Goal: Information Seeking & Learning: Learn about a topic

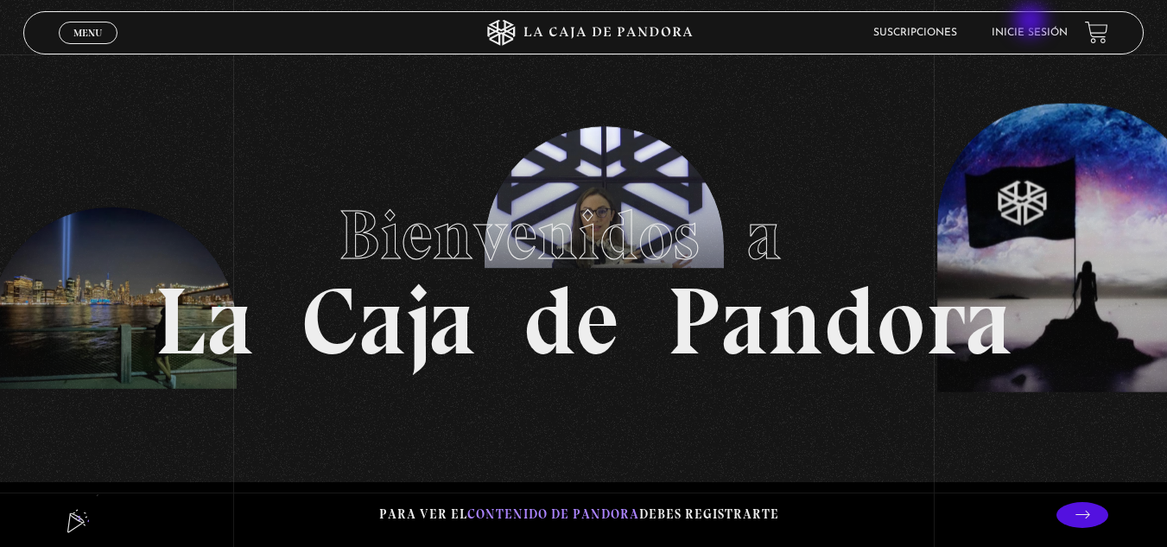
click at [1032, 22] on li "Inicie sesión" at bounding box center [1030, 32] width 76 height 27
click at [1038, 29] on link "Inicie sesión" at bounding box center [1030, 33] width 76 height 10
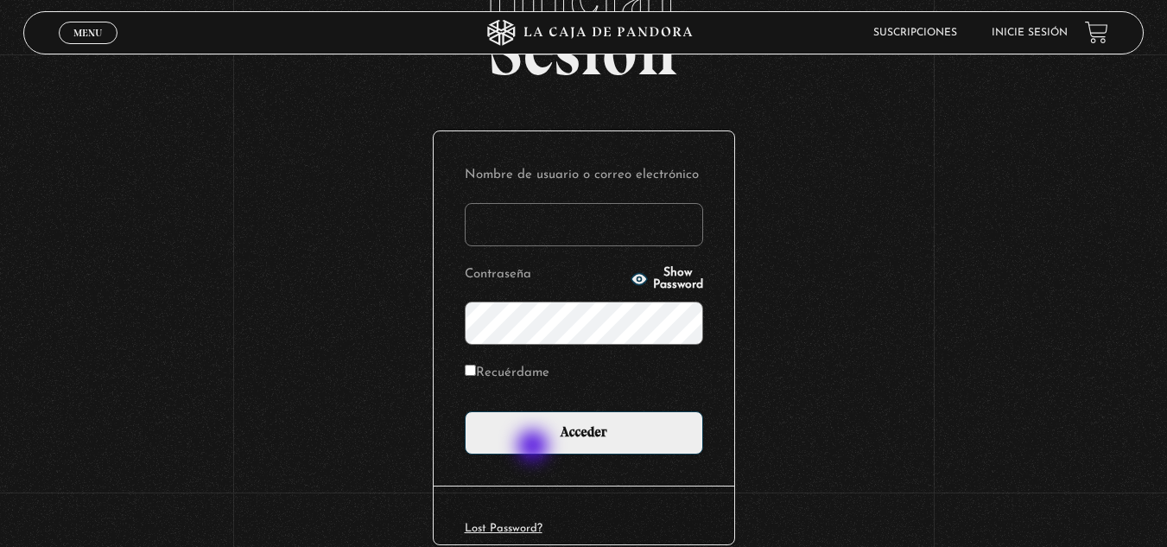
scroll to position [173, 0]
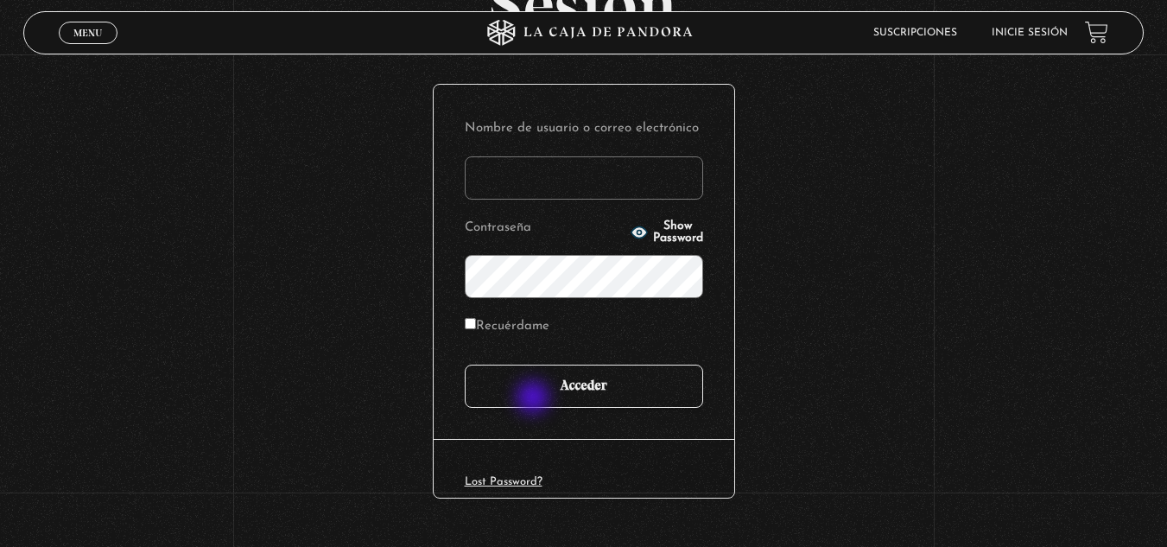
type input "mcamachoq06@gmail.com"
click at [533, 392] on input "Acceder" at bounding box center [584, 386] width 238 height 43
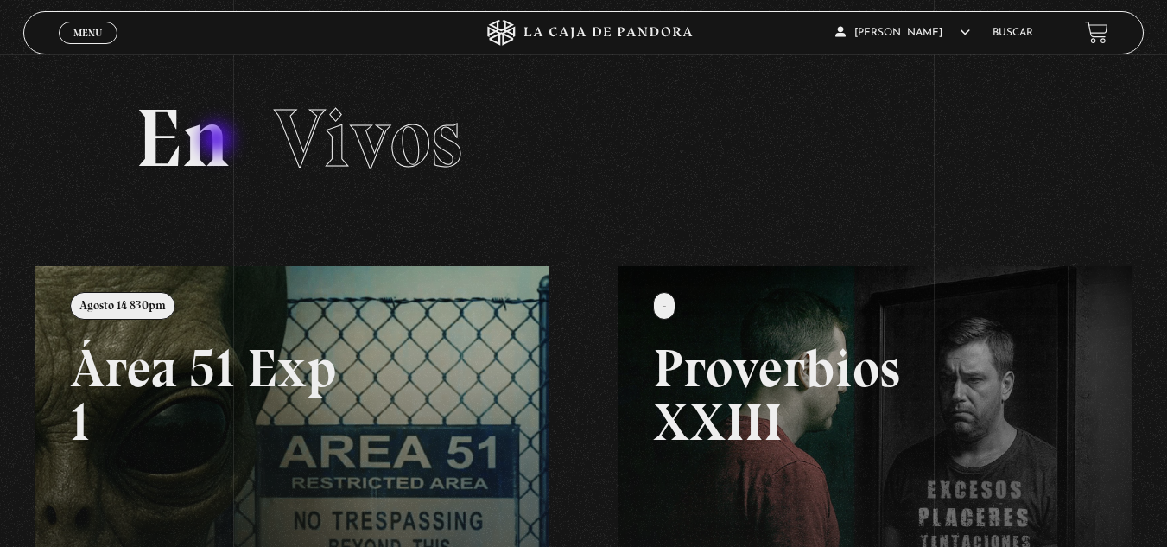
click at [219, 141] on h2 "En Vivos" at bounding box center [584, 139] width 897 height 82
click at [1030, 31] on link "Buscar" at bounding box center [1013, 33] width 41 height 10
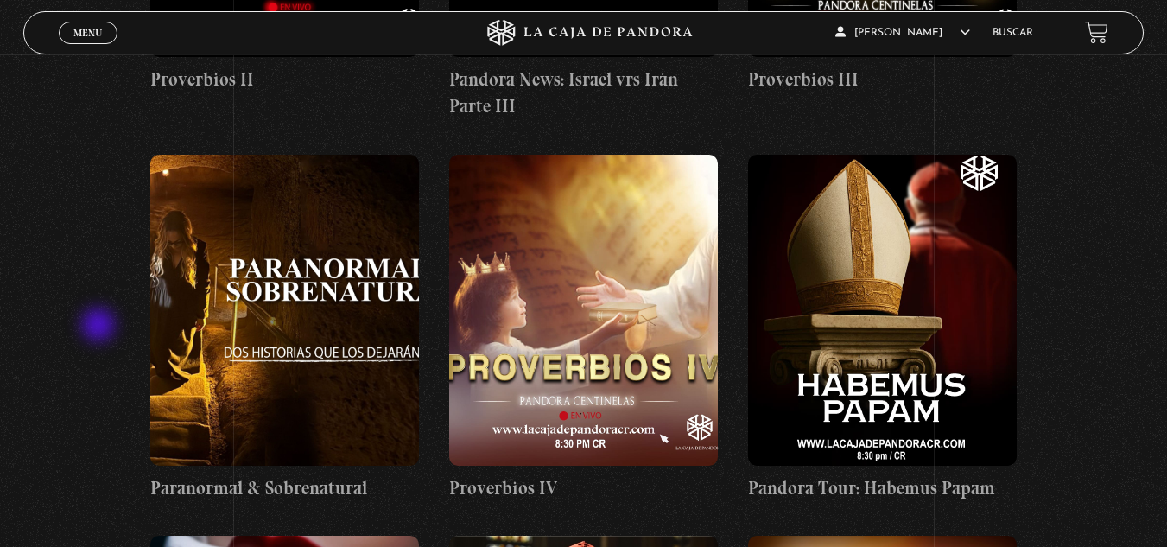
scroll to position [1901, 0]
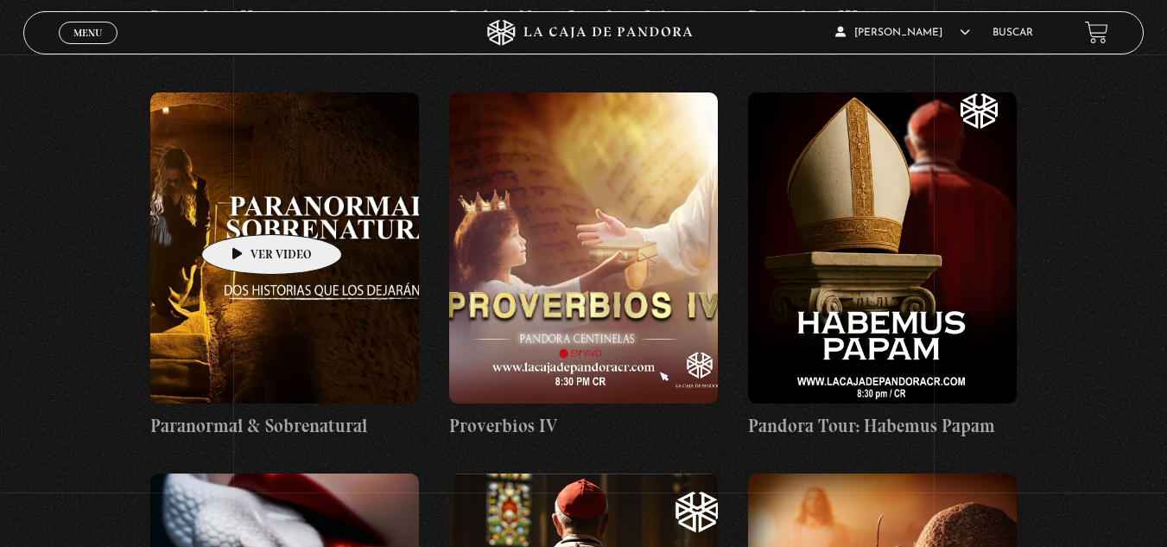
click at [244, 208] on figure at bounding box center [284, 247] width 269 height 311
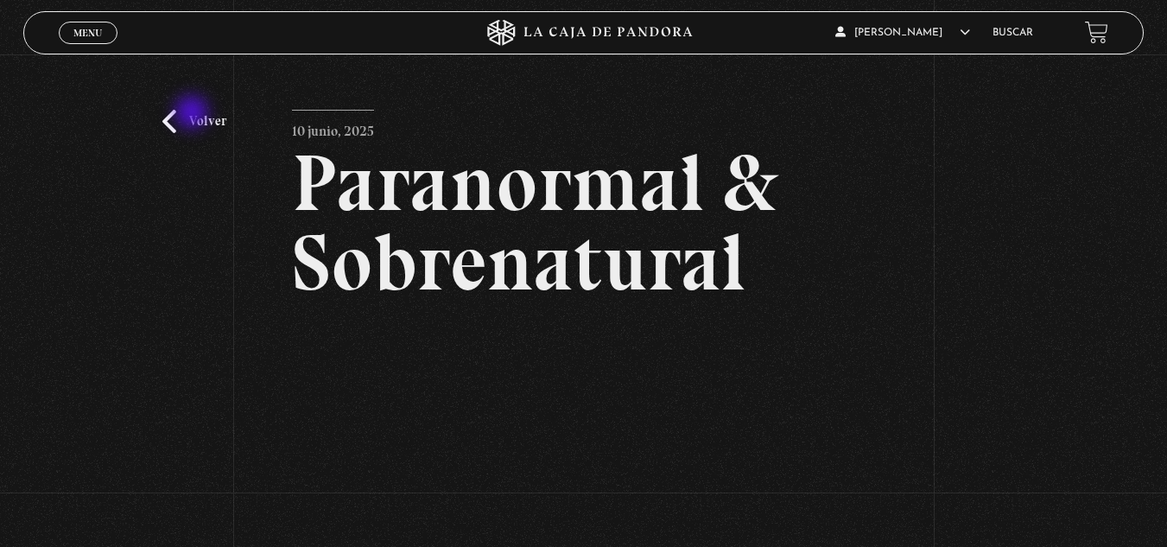
click at [175, 119] on link "Volver" at bounding box center [194, 121] width 64 height 23
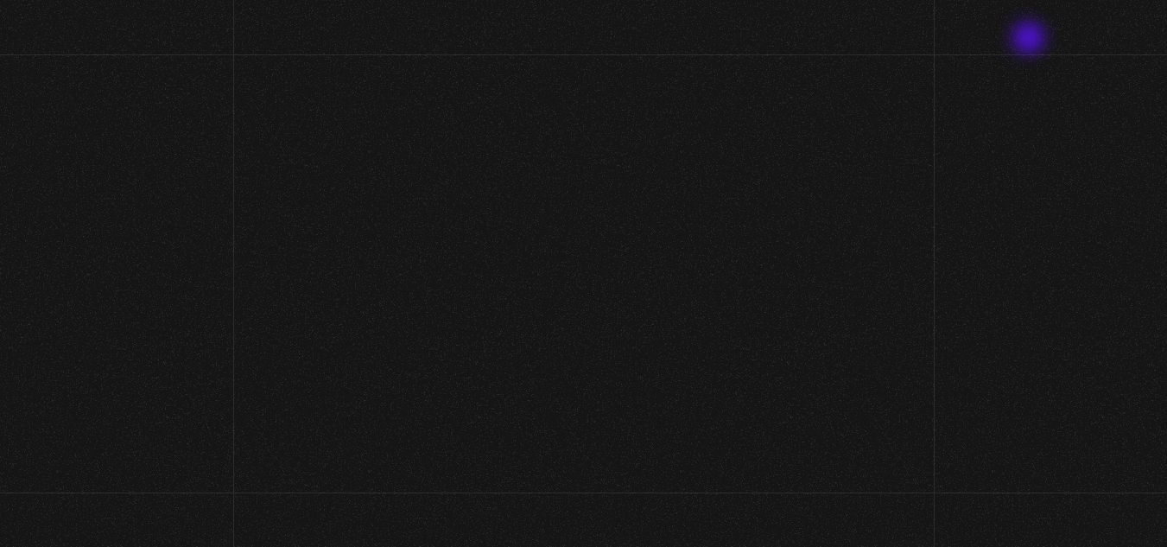
scroll to position [1898, 0]
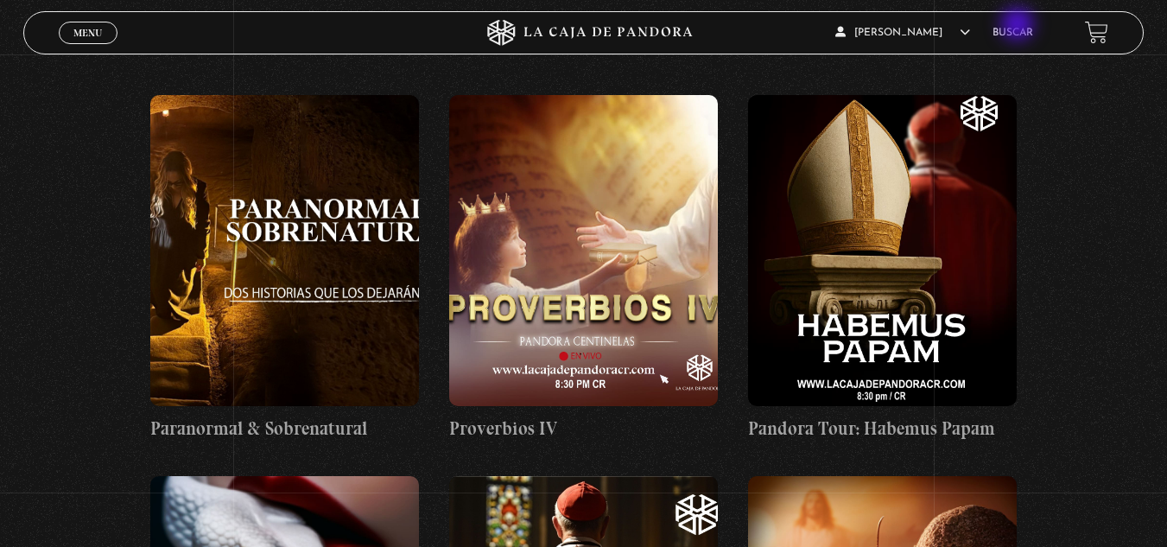
click at [1019, 26] on li "Buscar" at bounding box center [1013, 32] width 41 height 27
click at [1019, 35] on link "Buscar" at bounding box center [1013, 33] width 41 height 10
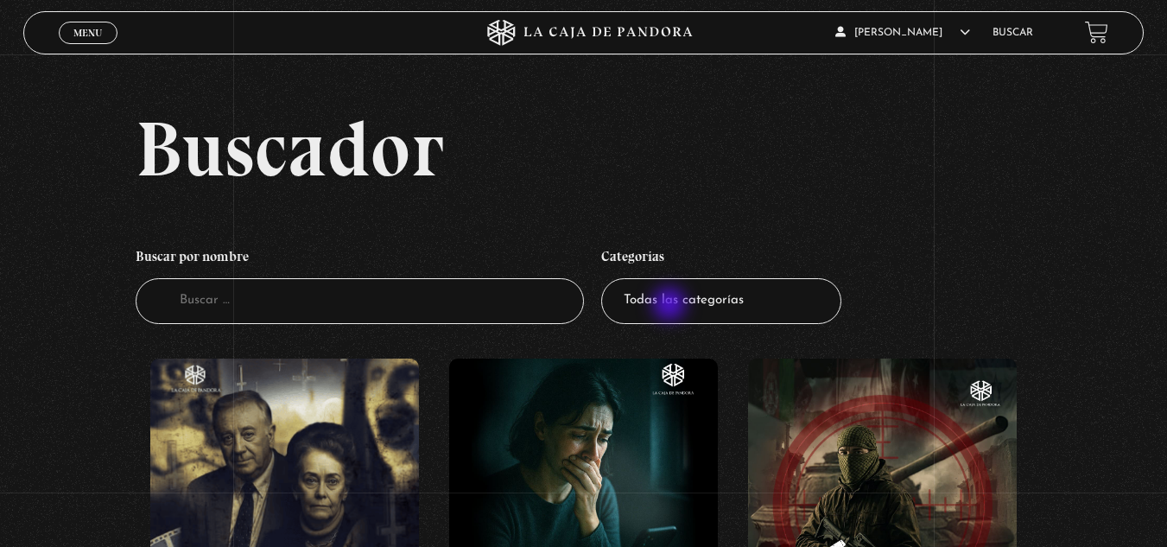
click at [671, 306] on select "Todas las categorías 11:11 Humanitario (1) Amo los Lunes (2) Análisis de series…" at bounding box center [721, 301] width 240 height 46
select select "paranormal"
click at [607, 278] on select "Todas las categorías 11:11 Humanitario (1) Amo los Lunes (2) Análisis de series…" at bounding box center [721, 301] width 240 height 46
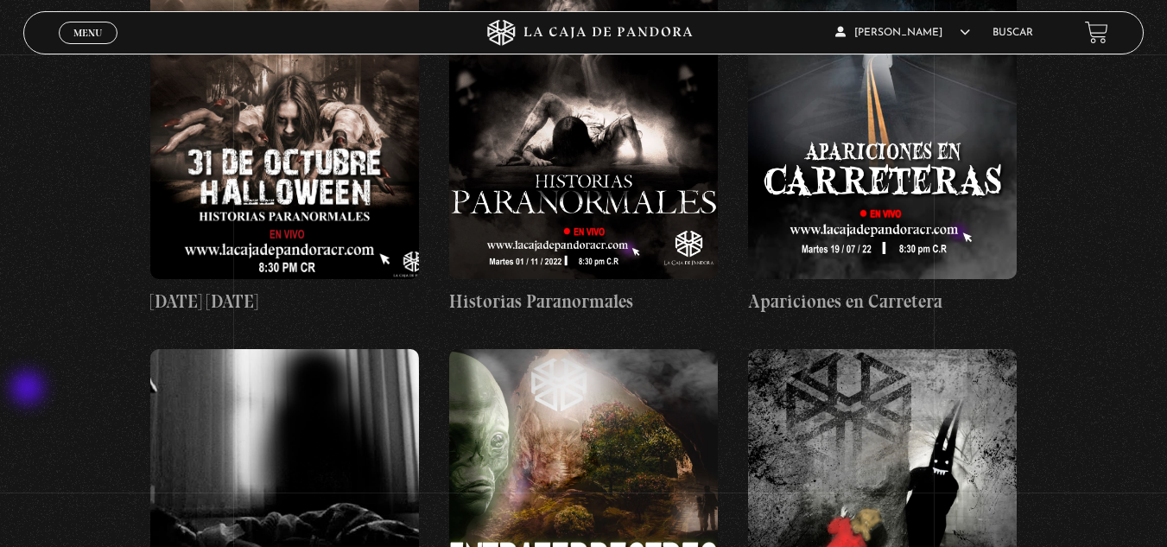
scroll to position [392, 0]
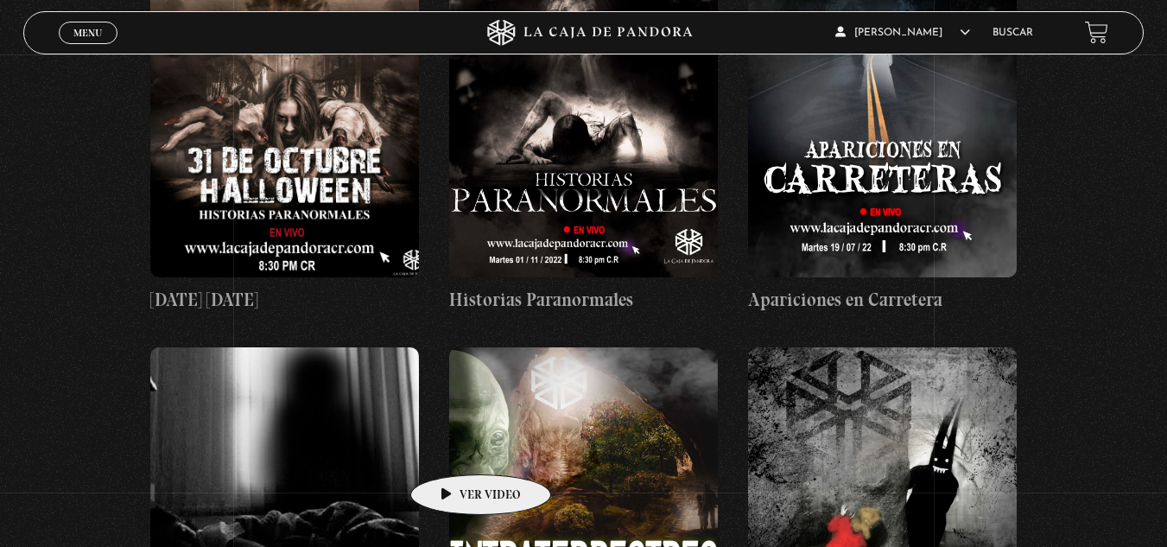
click at [454, 449] on figure at bounding box center [583, 502] width 269 height 311
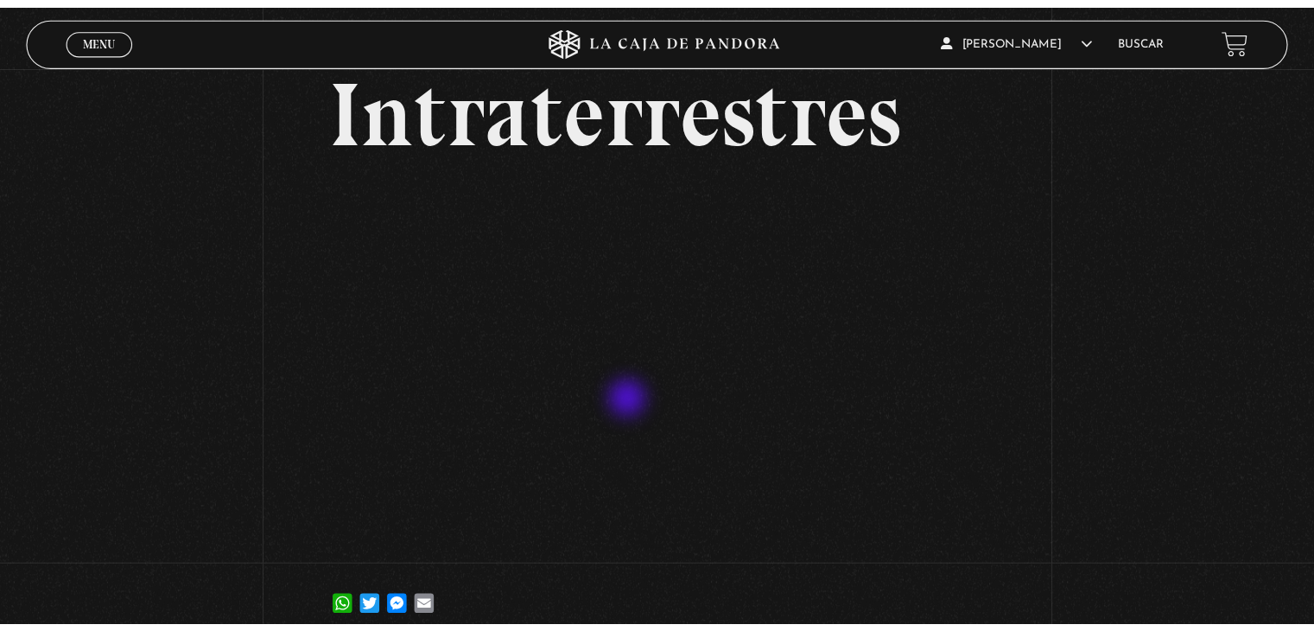
scroll to position [86, 0]
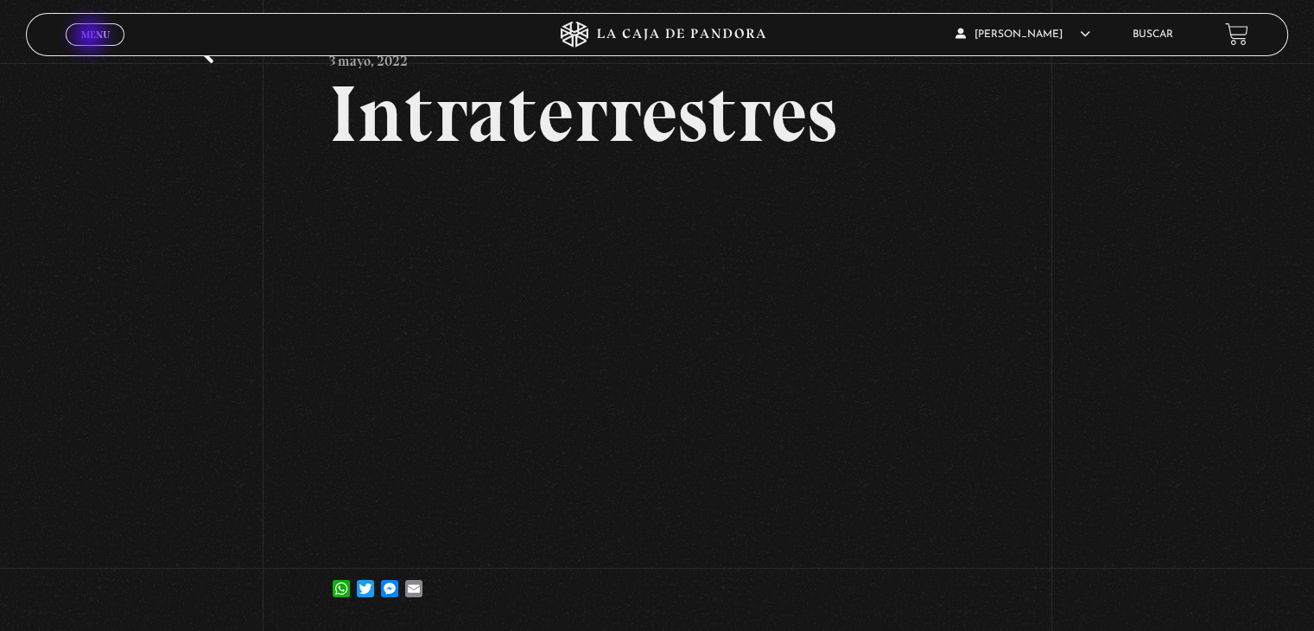
click at [92, 37] on span "Menu" at bounding box center [95, 34] width 29 height 10
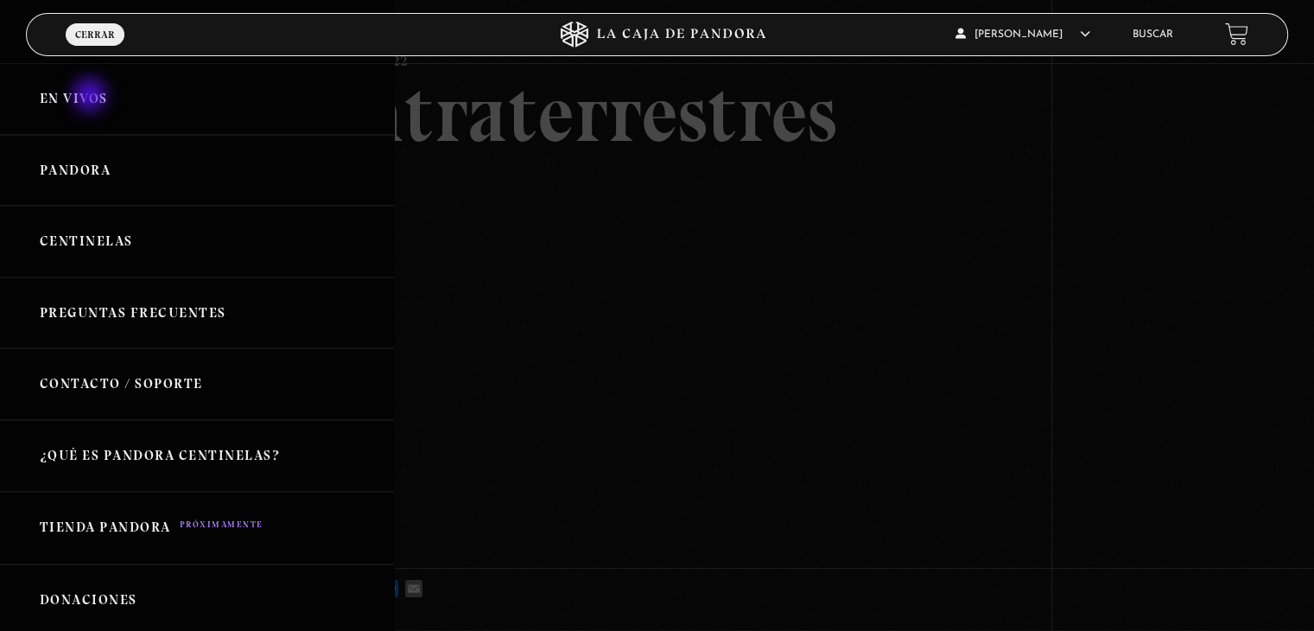
click at [92, 97] on link "En vivos" at bounding box center [197, 99] width 394 height 72
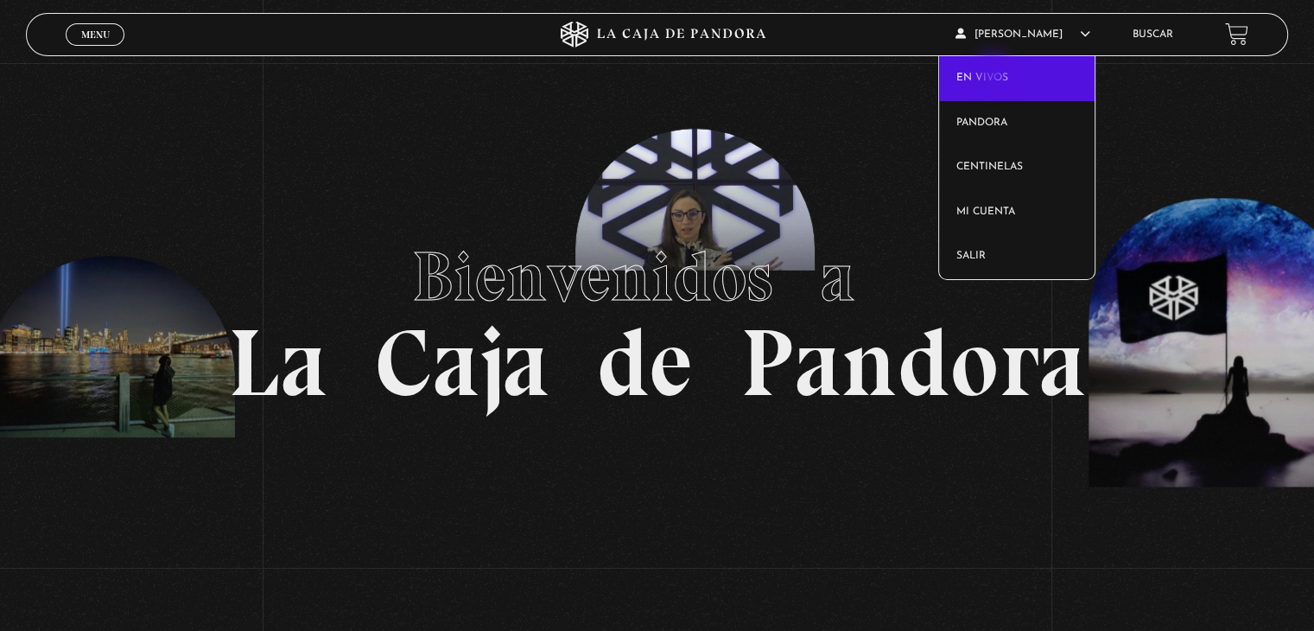
click at [994, 73] on link "En vivos" at bounding box center [1017, 78] width 156 height 45
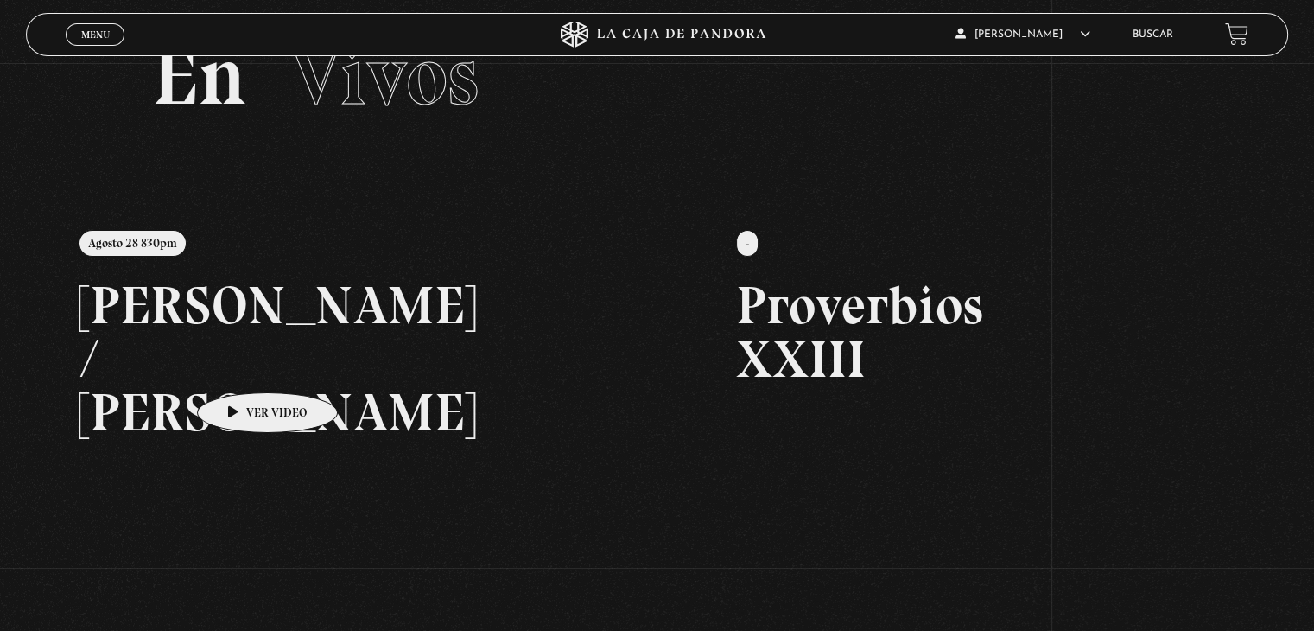
scroll to position [86, 0]
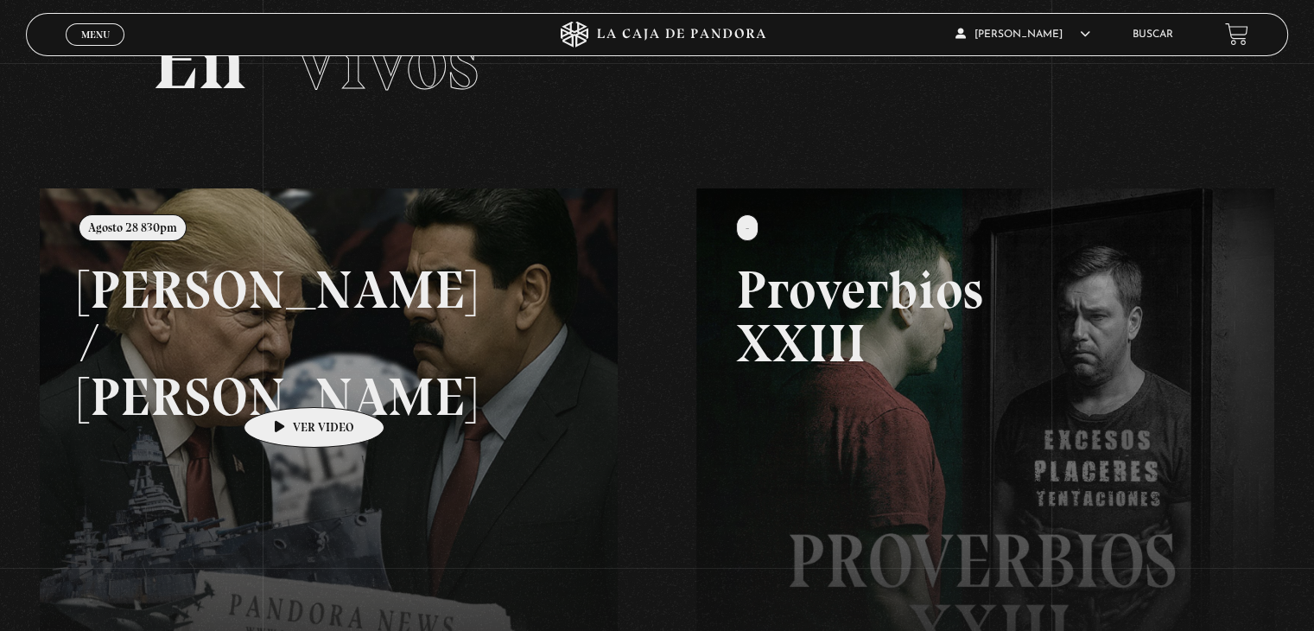
click at [287, 381] on link at bounding box center [697, 503] width 1314 height 631
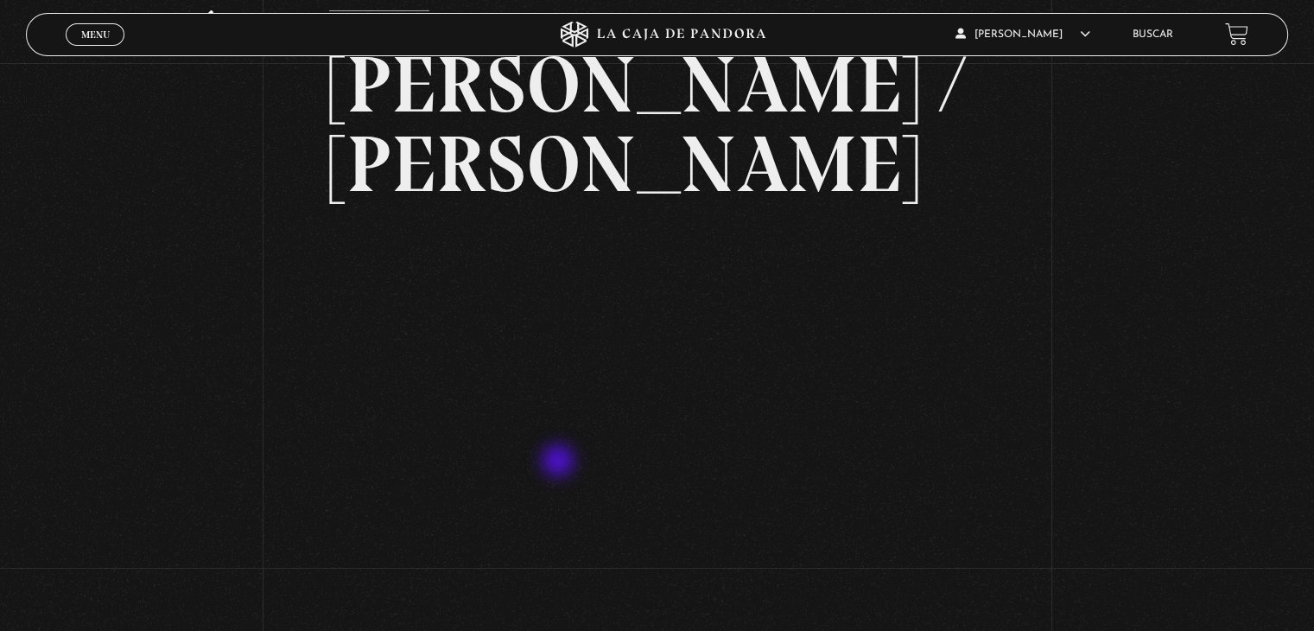
scroll to position [86, 0]
